Goal: Information Seeking & Learning: Learn about a topic

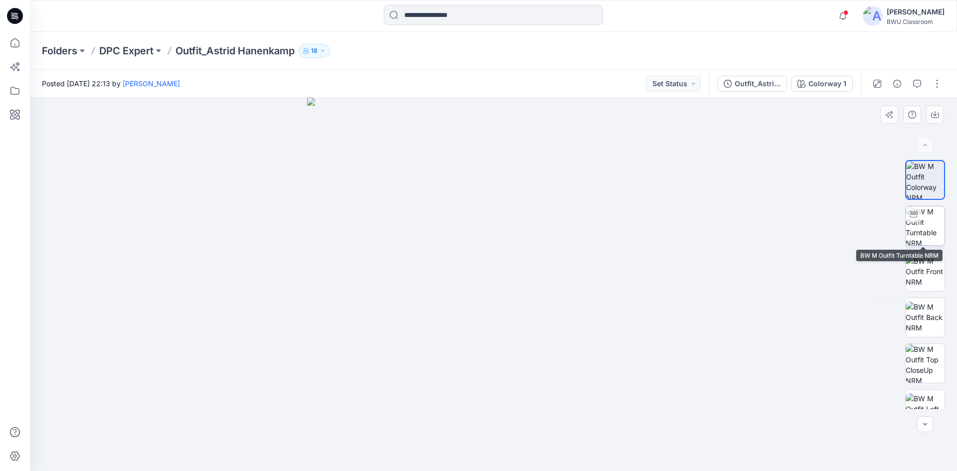
click at [933, 213] on img at bounding box center [924, 225] width 39 height 39
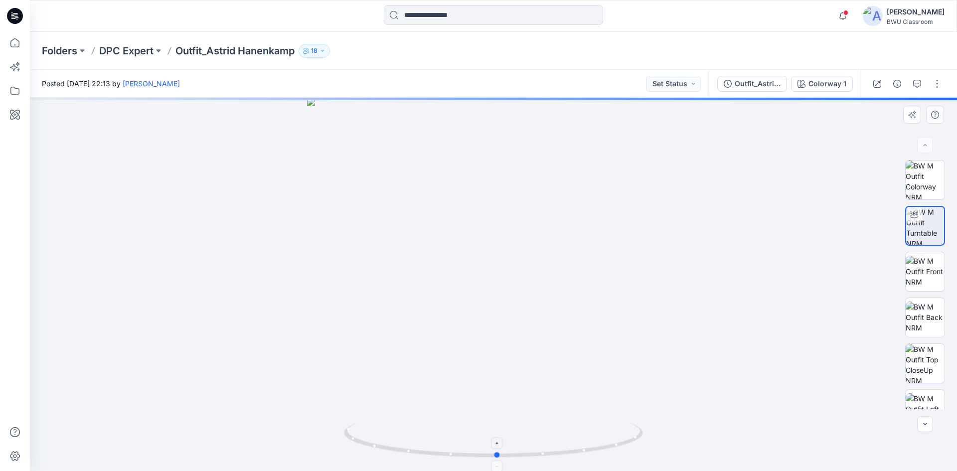
click at [500, 458] on div at bounding box center [493, 284] width 927 height 373
click at [122, 46] on p "DPC Expert" at bounding box center [126, 51] width 54 height 14
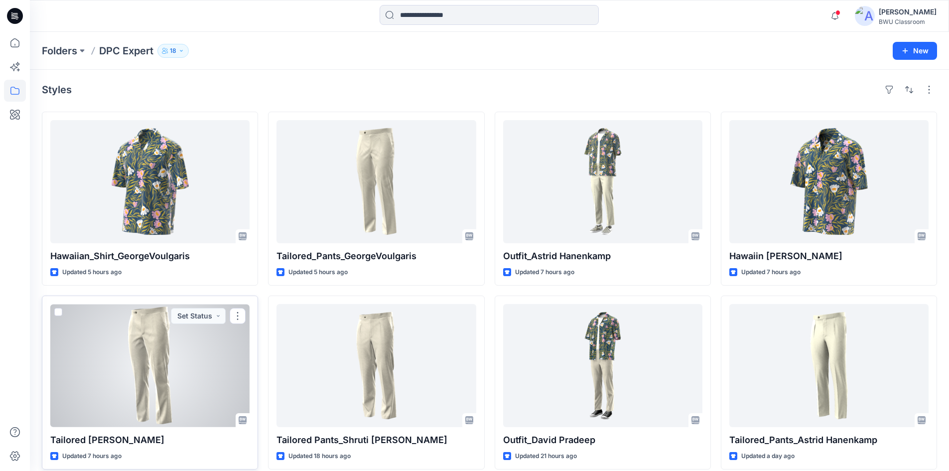
click at [123, 377] on div at bounding box center [149, 365] width 199 height 123
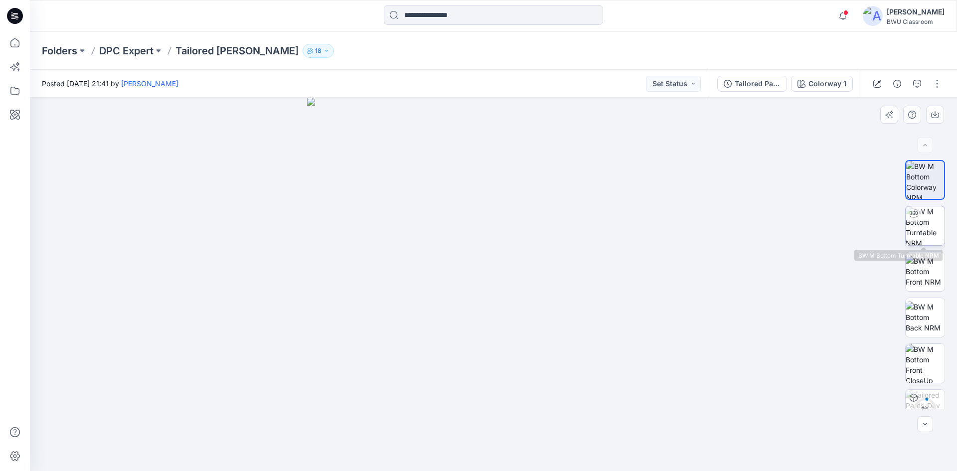
click at [933, 223] on img at bounding box center [924, 225] width 39 height 39
